Goal: Task Accomplishment & Management: Manage account settings

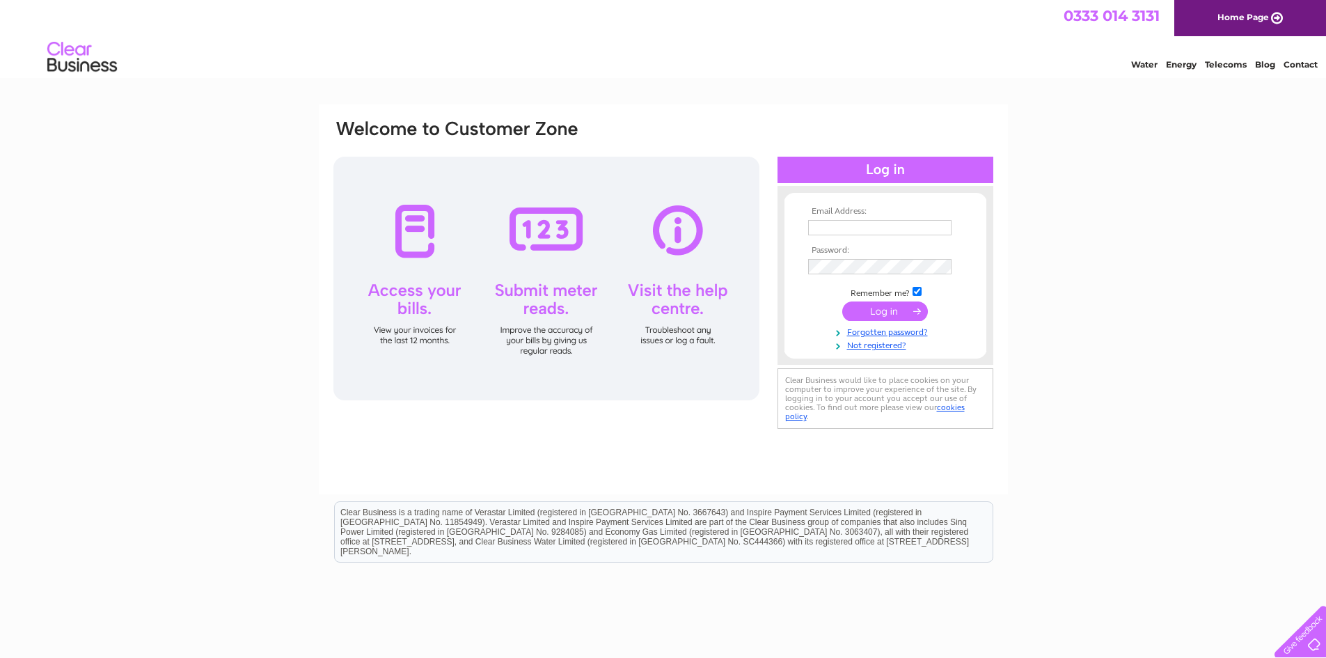
drag, startPoint x: 879, startPoint y: 229, endPoint x: 897, endPoint y: 222, distance: 18.7
click at [894, 223] on input "text" at bounding box center [879, 227] width 143 height 15
type input "kelliepym@hugheslaw.co.uk"
click at [895, 313] on input "submit" at bounding box center [885, 310] width 86 height 19
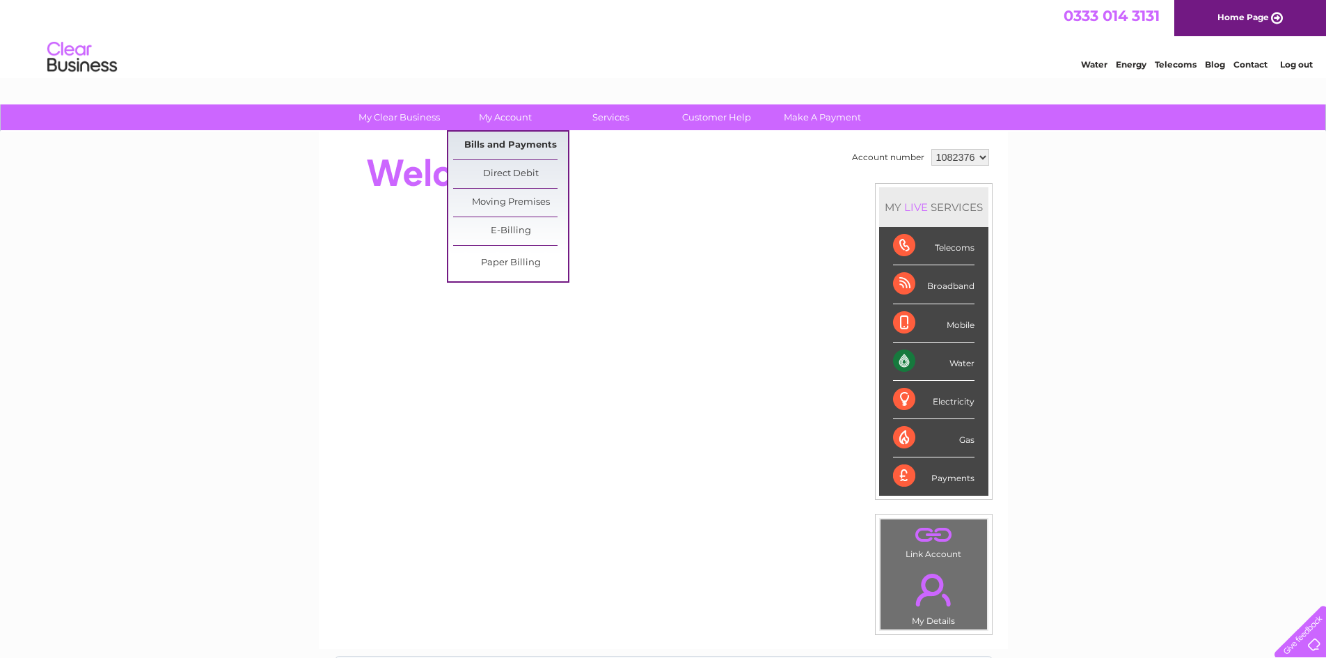
click at [520, 146] on link "Bills and Payments" at bounding box center [510, 146] width 115 height 28
click at [495, 146] on link "Bills and Payments" at bounding box center [510, 146] width 115 height 28
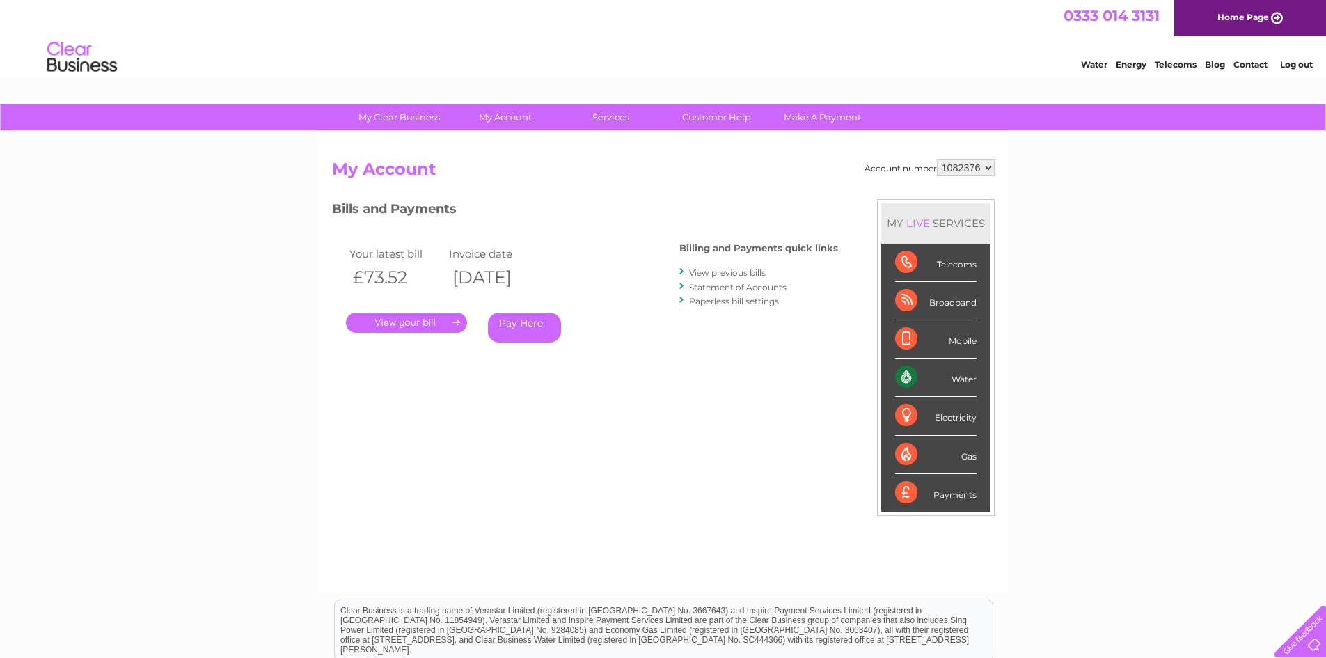
click at [417, 322] on link "." at bounding box center [406, 323] width 121 height 20
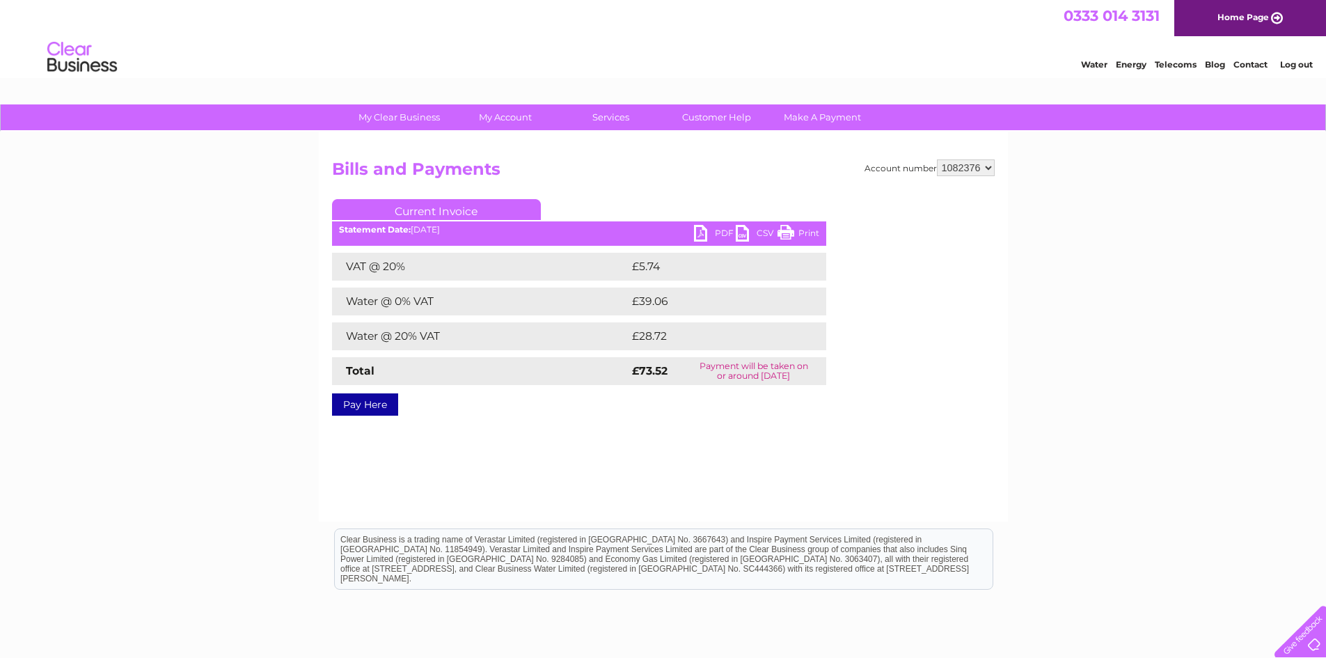
click at [714, 236] on link "PDF" at bounding box center [715, 235] width 42 height 20
